Goal: Transaction & Acquisition: Obtain resource

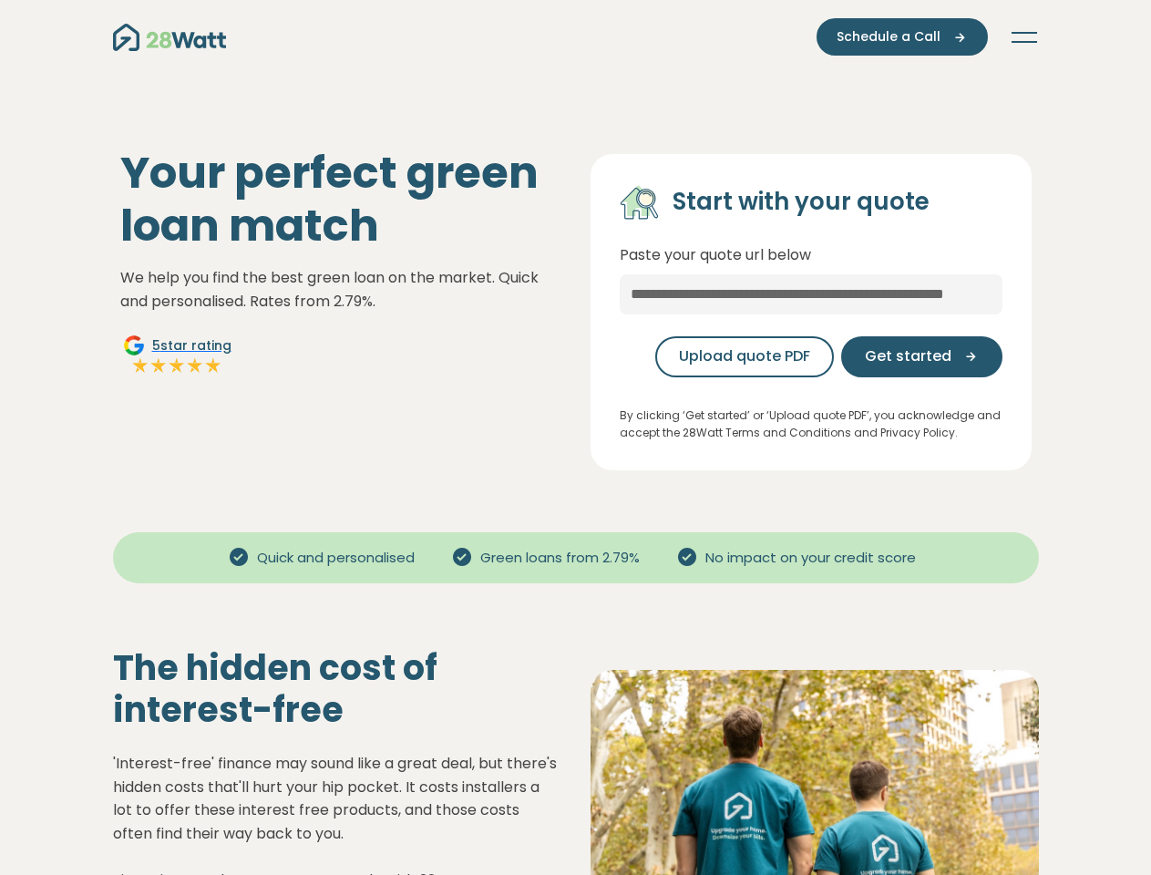
click at [1024, 37] on button "Toggle navigation" at bounding box center [1023, 37] width 29 height 18
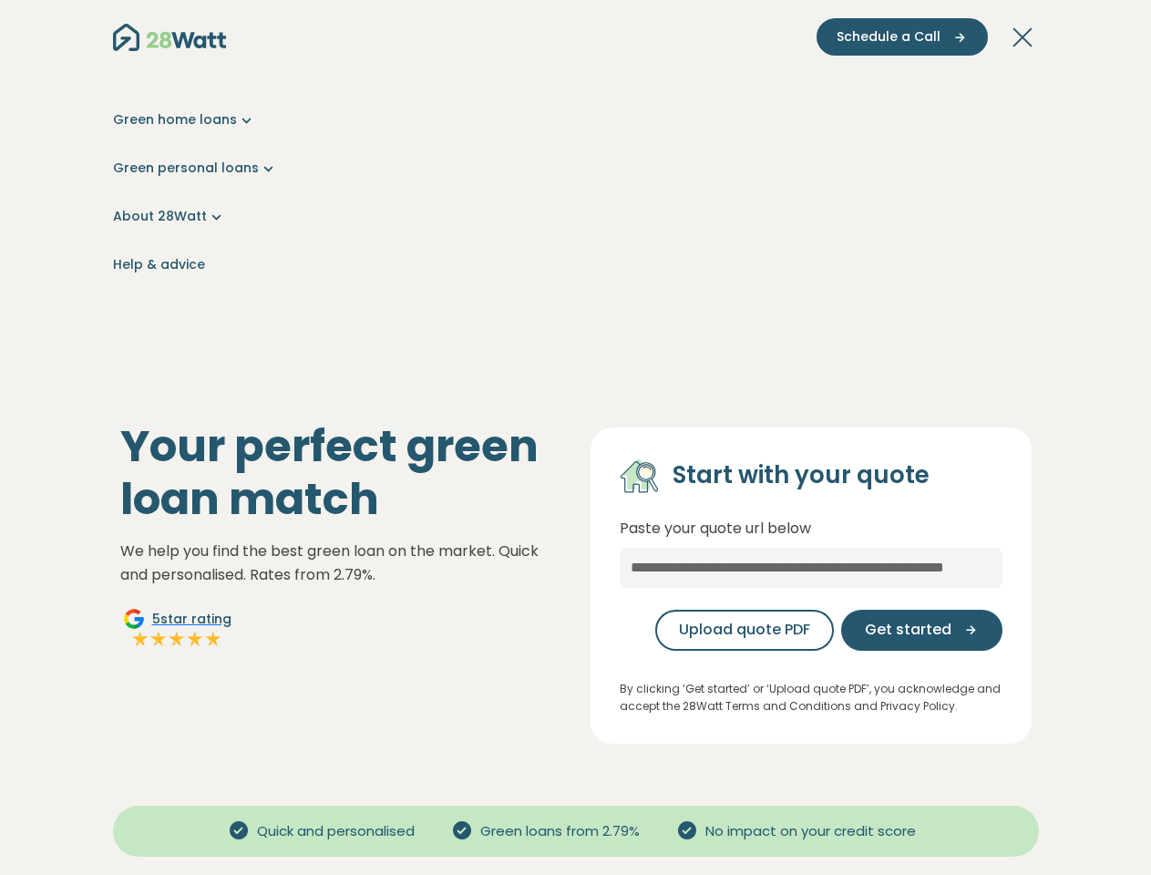
click at [904, 36] on span "Schedule a Call" at bounding box center [888, 36] width 104 height 19
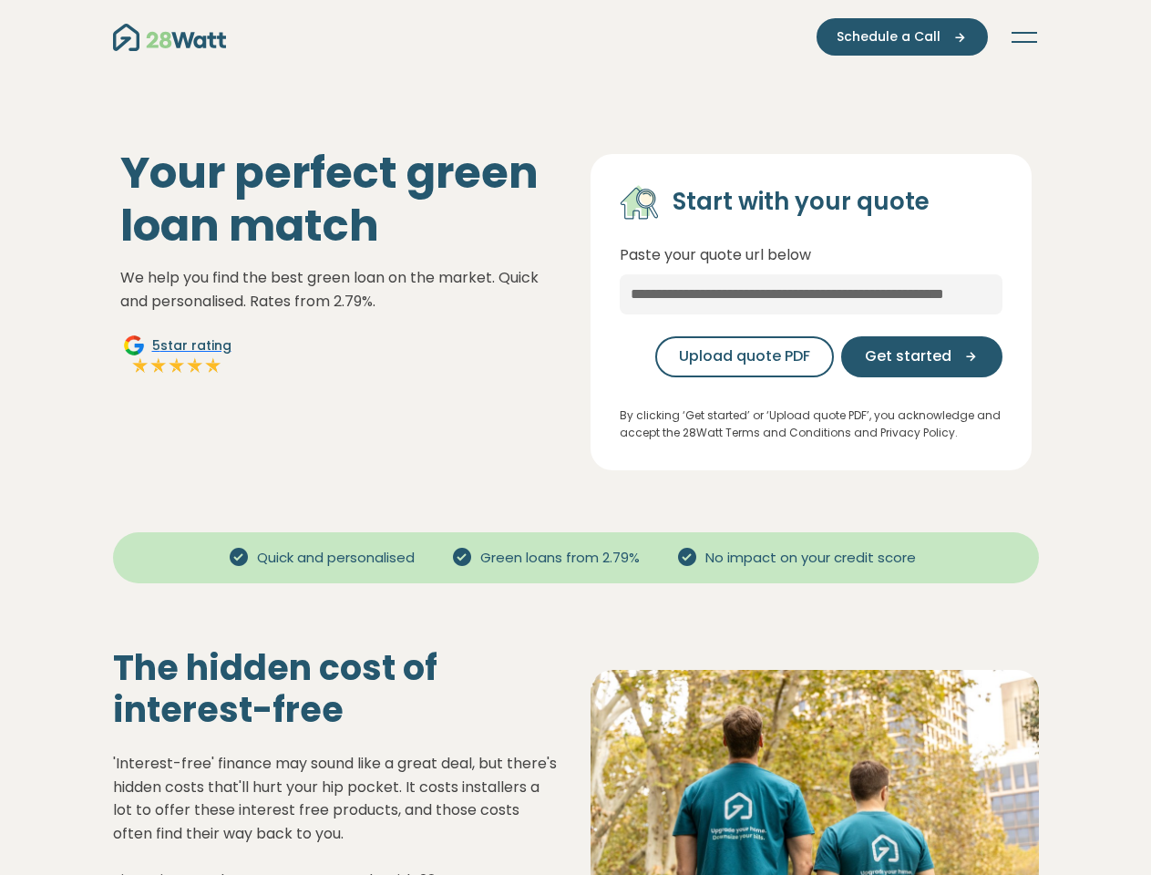
click at [923, 356] on span "Get started" at bounding box center [908, 356] width 87 height 22
